Goal: Navigation & Orientation: Find specific page/section

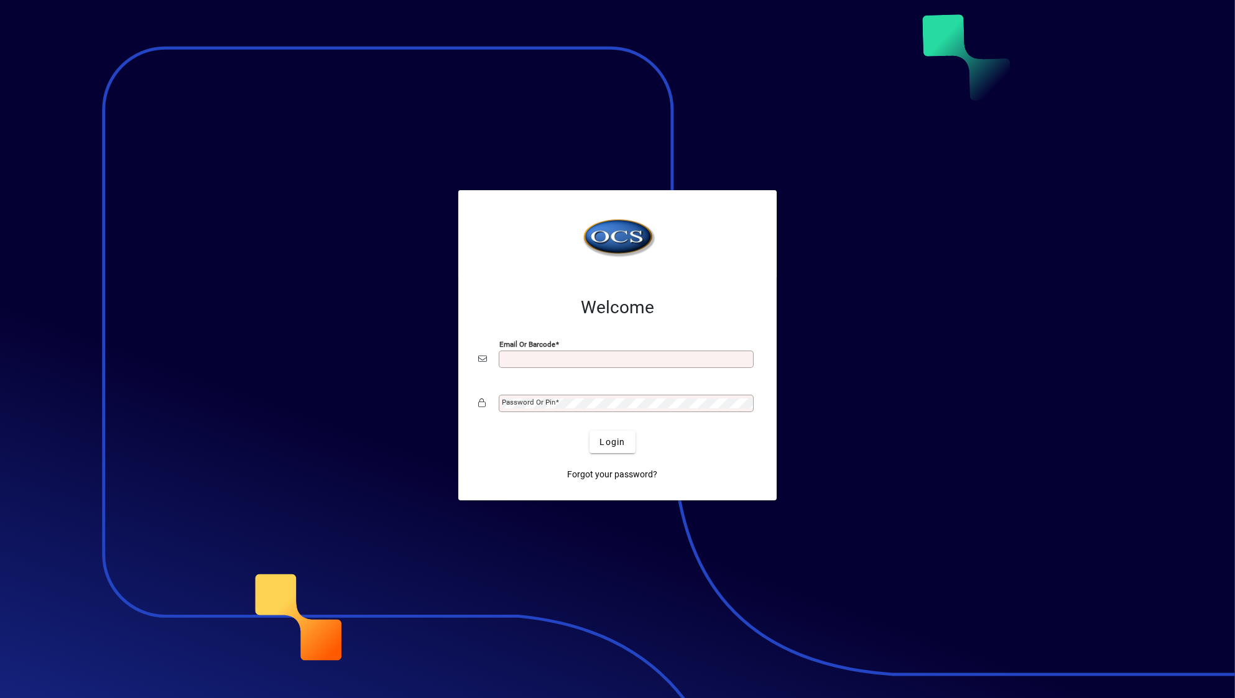
click at [649, 358] on input "Email or Barcode" at bounding box center [627, 359] width 251 height 10
type input "**********"
click at [534, 407] on mat-label "Password or Pin" at bounding box center [528, 402] width 53 height 9
click at [589, 431] on button "Login" at bounding box center [611, 442] width 45 height 22
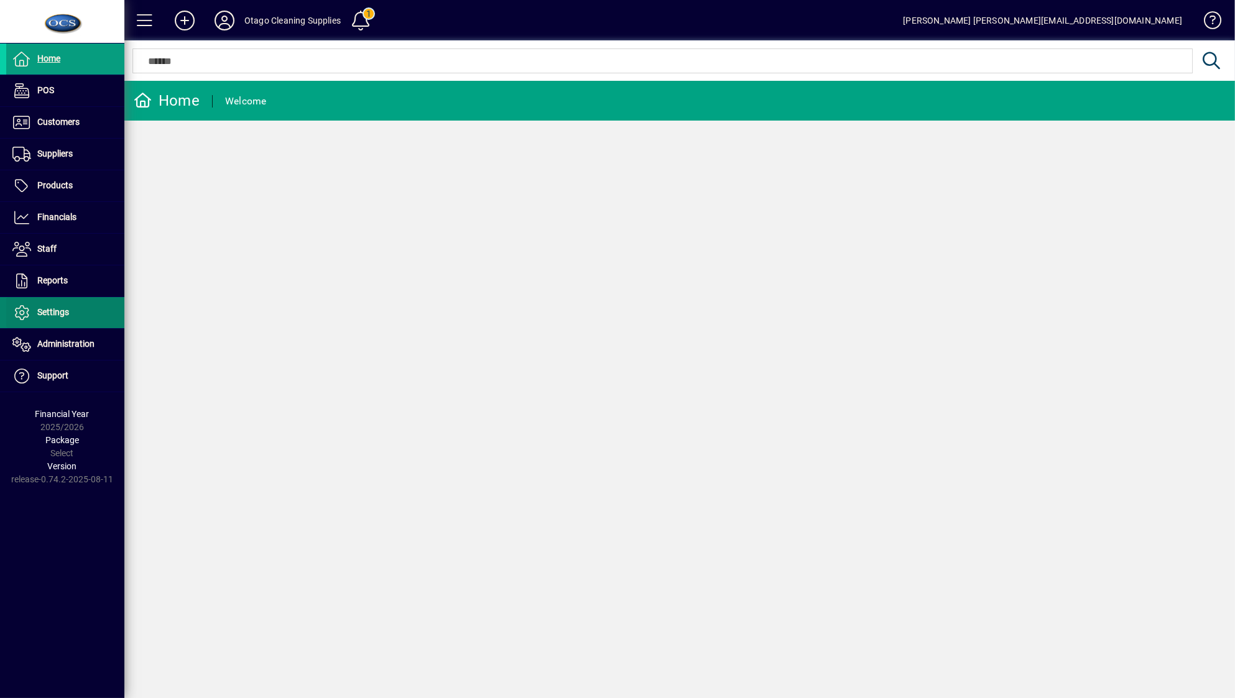
click at [38, 318] on span "Settings" at bounding box center [37, 312] width 63 height 15
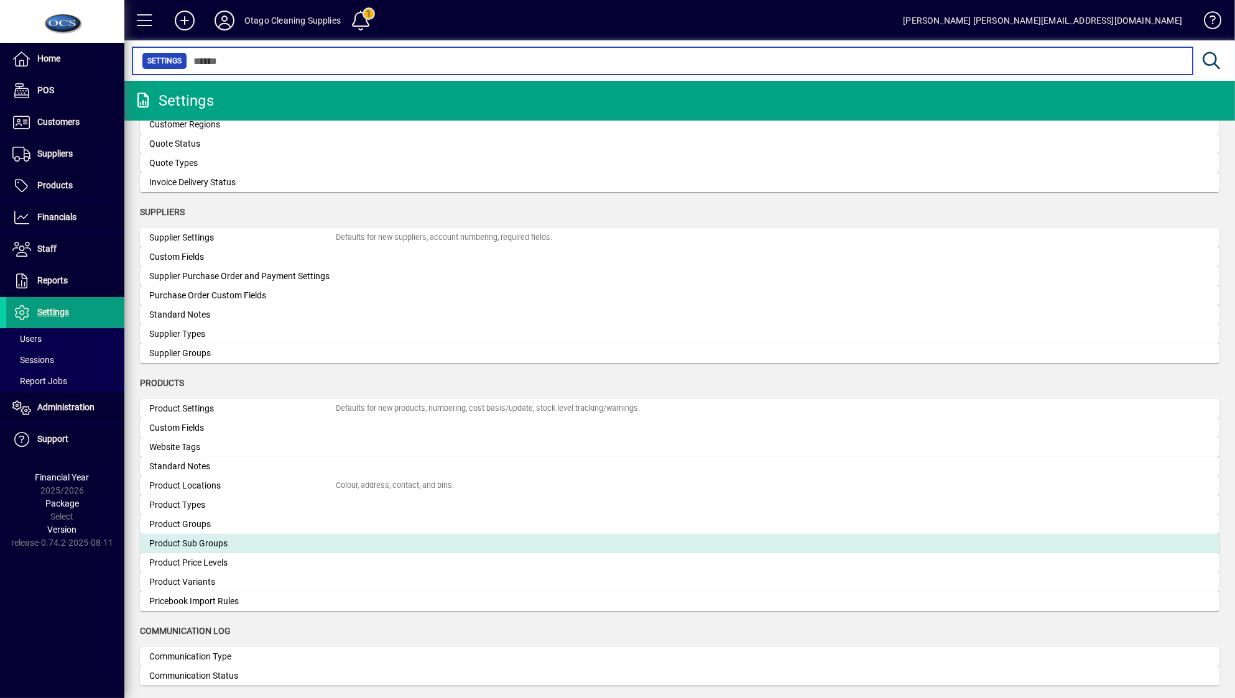
scroll to position [979, 0]
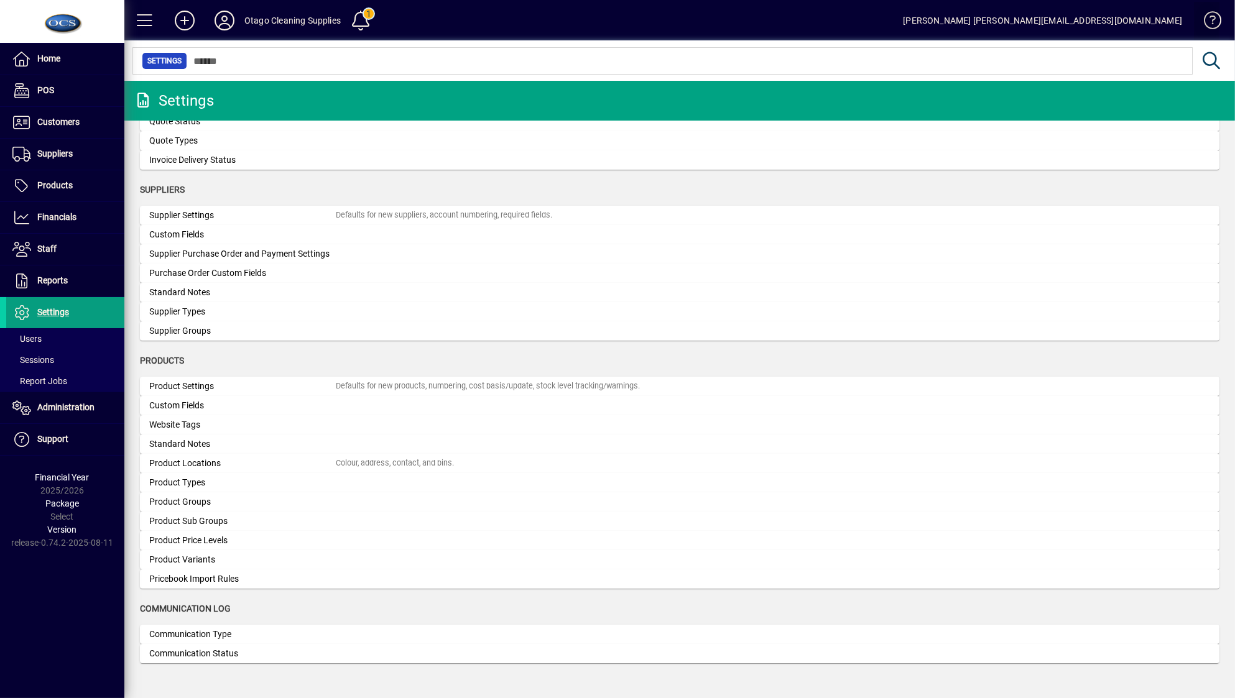
click at [1210, 16] on span at bounding box center [1207, 23] width 30 height 30
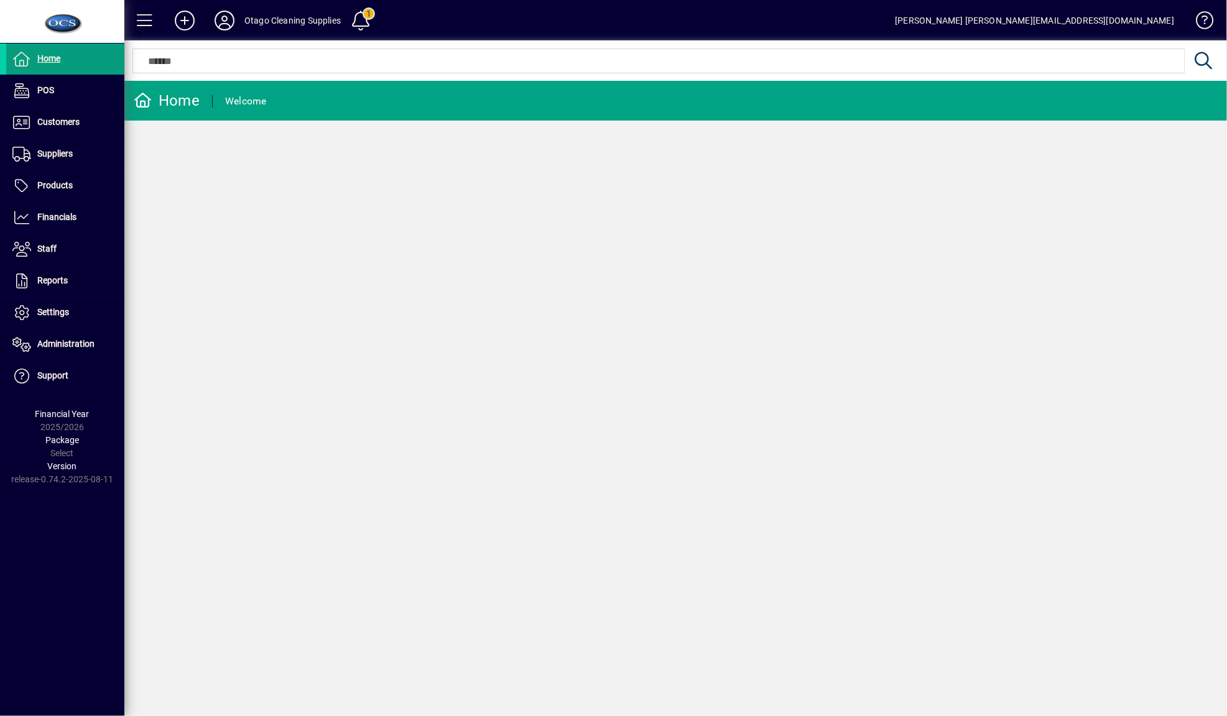
click at [216, 28] on icon at bounding box center [224, 21] width 25 height 20
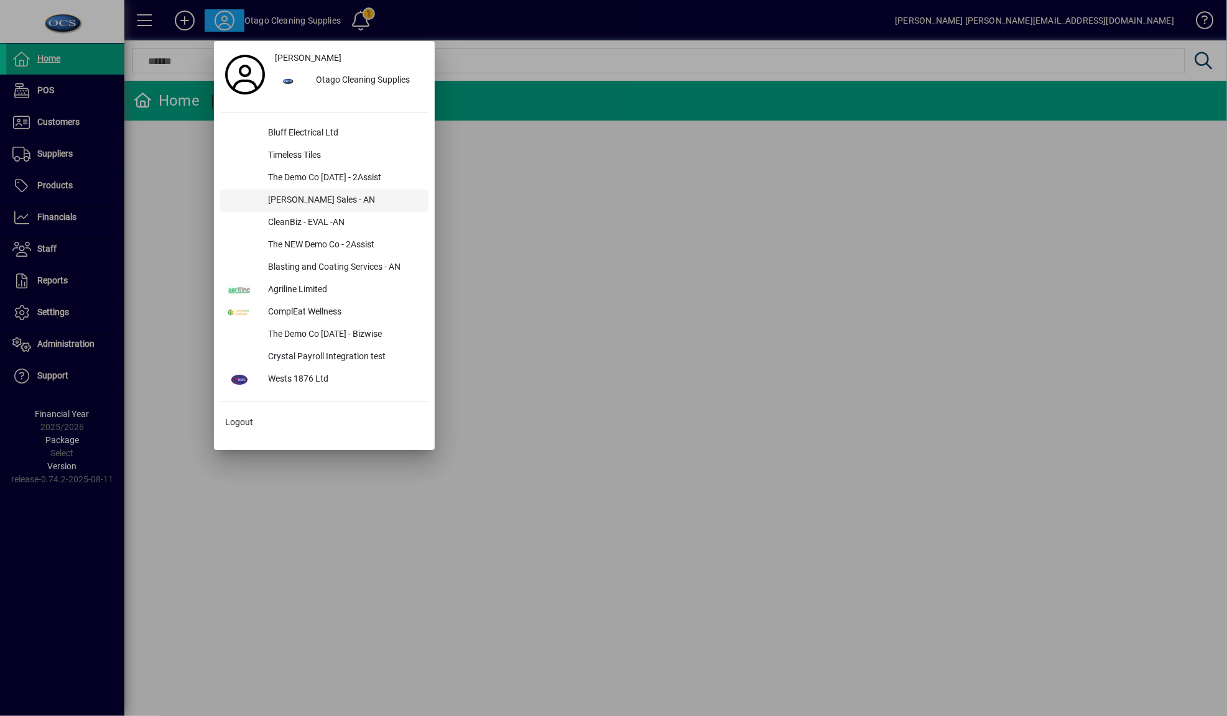
click at [303, 202] on div "[PERSON_NAME] Sales - AN" at bounding box center [343, 201] width 170 height 22
